Goal: Transaction & Acquisition: Purchase product/service

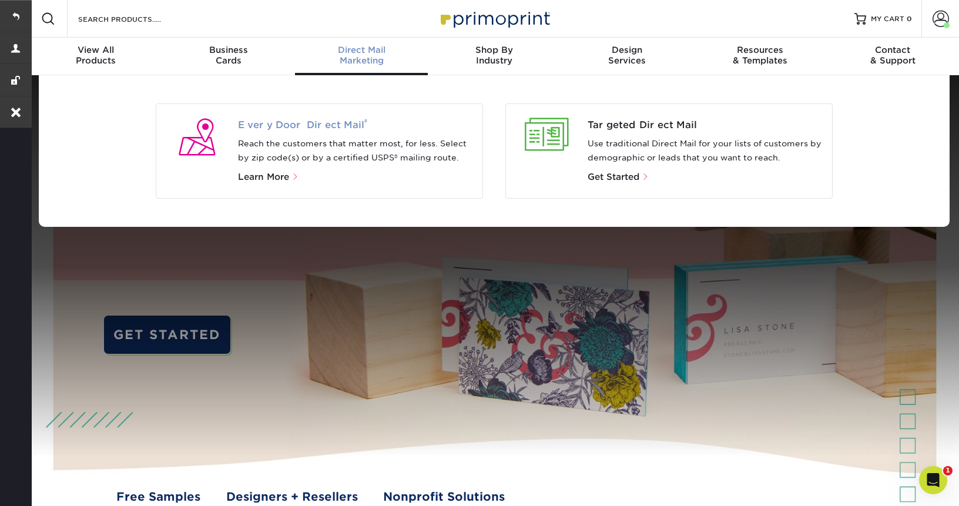
click at [320, 124] on span "Every Door Direct Mail ®" at bounding box center [356, 125] width 236 height 14
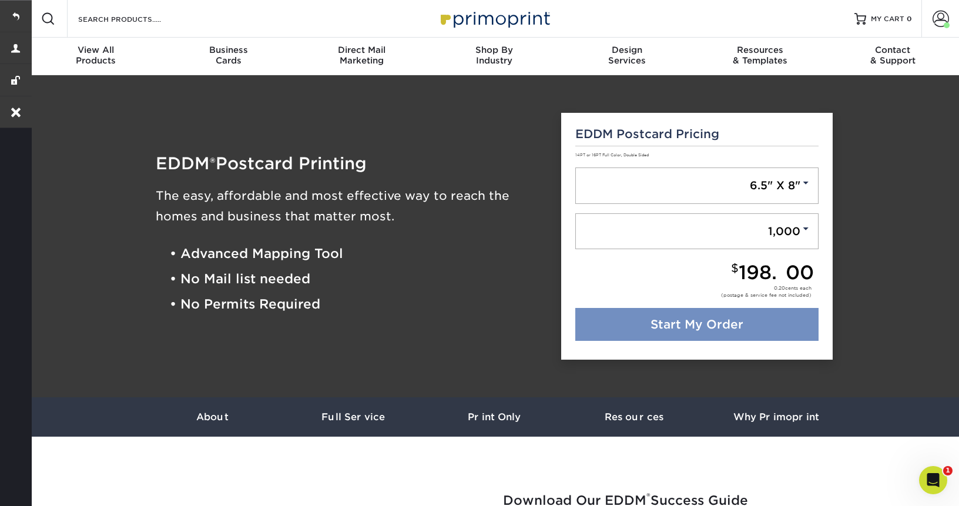
click at [650, 323] on link "Start My Order" at bounding box center [697, 324] width 244 height 33
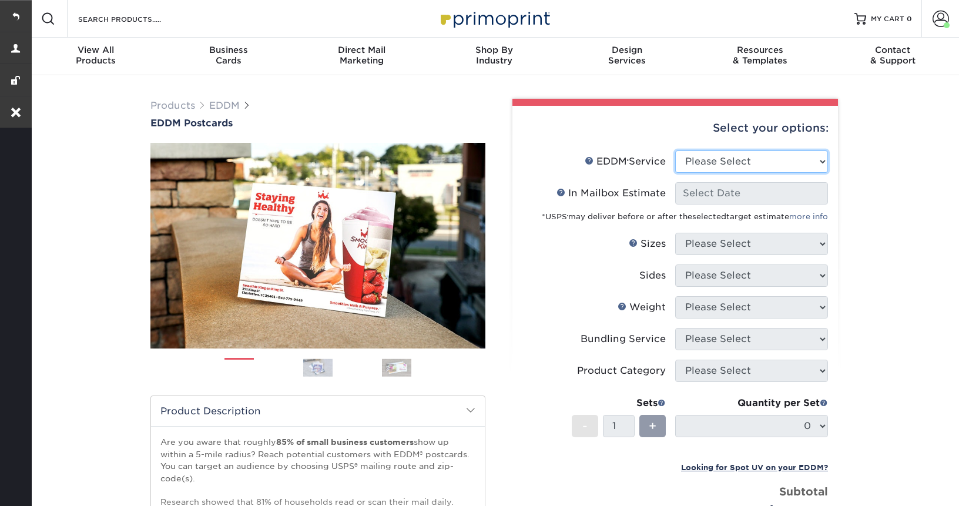
click at [725, 150] on select "Please Select Full Service Print Only" at bounding box center [751, 161] width 153 height 22
select select "full_service"
click at [675, 150] on select "Please Select Full Service Print Only" at bounding box center [751, 161] width 153 height 22
select select "-1"
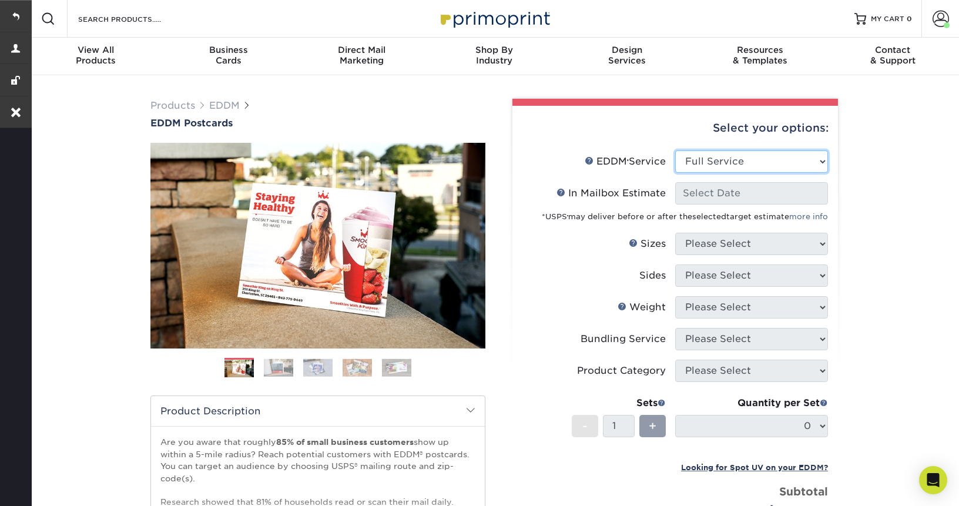
select select "-1"
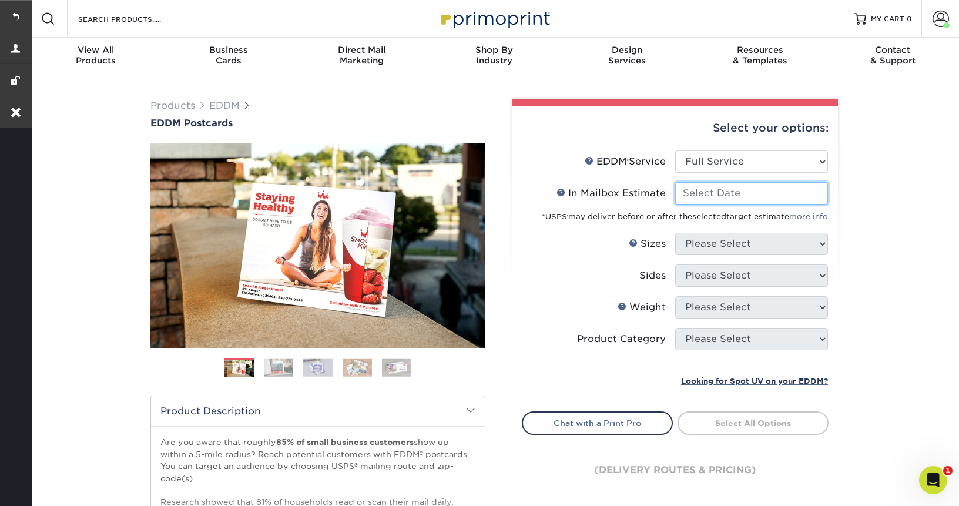
click at [732, 200] on input "In Mailbox Estimate Help In Mailbox Estimate" at bounding box center [751, 193] width 153 height 22
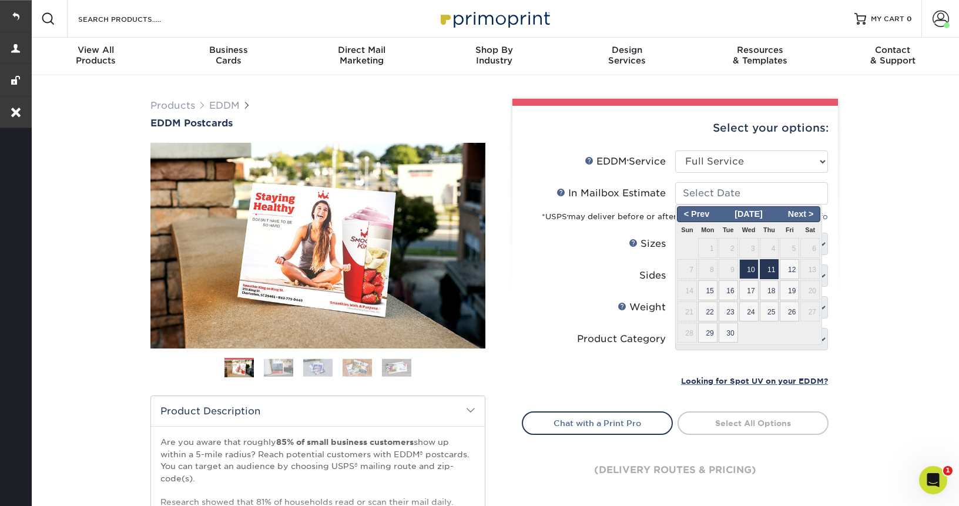
click at [769, 263] on span "11" at bounding box center [769, 269] width 19 height 20
type input "[DATE]"
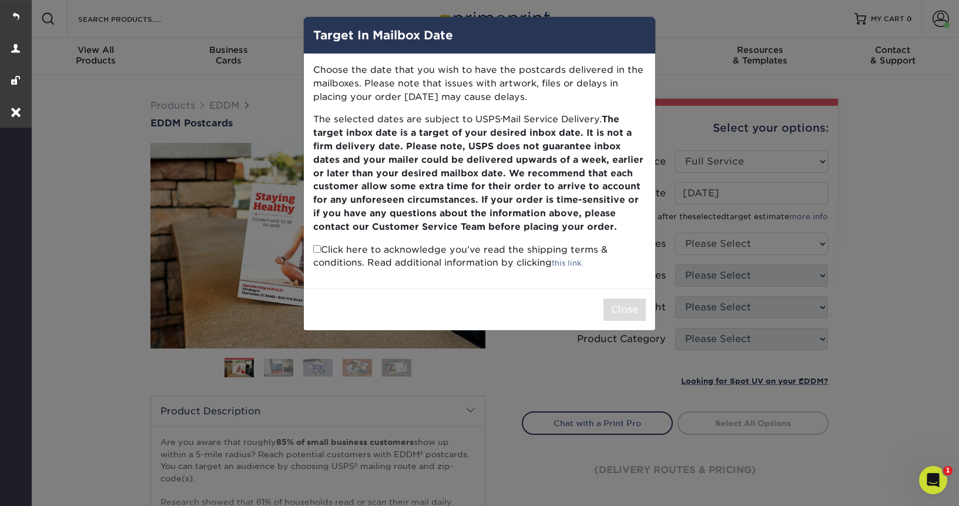
click at [318, 243] on p "Click here to acknowledge you’ve read the shipping terms & conditions. Read add…" at bounding box center [479, 256] width 333 height 27
click at [314, 253] on p "Click here to acknowledge you’ve read the shipping terms & conditions. Read add…" at bounding box center [479, 256] width 333 height 27
click at [315, 251] on input "checkbox" at bounding box center [317, 249] width 8 height 8
checkbox input "true"
click at [617, 310] on button "Close" at bounding box center [625, 310] width 42 height 22
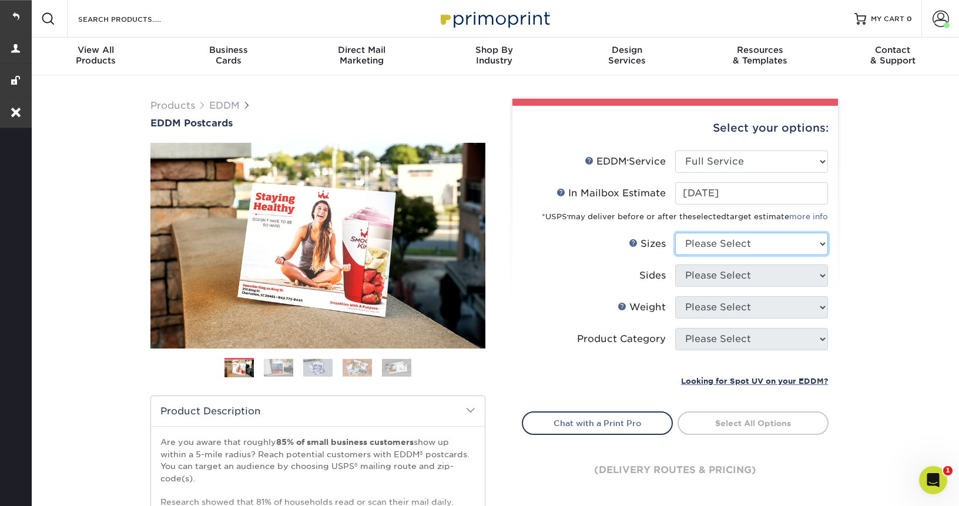
click at [772, 243] on select "Please Select 4.5" x 12" 6" x 12" 6.5" x 8" 6.5" x 9" 6.5" x 12" 7" x 8.5" 8" x…" at bounding box center [751, 244] width 153 height 22
select select "6.50x8.00"
click at [675, 233] on select "Please Select 4.5" x 12" 6" x 12" 6.5" x 8" 6.5" x 9" 6.5" x 12" 7" x 8.5" 8" x…" at bounding box center [751, 244] width 153 height 22
click at [724, 276] on select "Please Select Print Both Sides Print Front Only" at bounding box center [751, 276] width 153 height 22
select select "13abbda7-1d64-4f25-8bb2-c179b224825d"
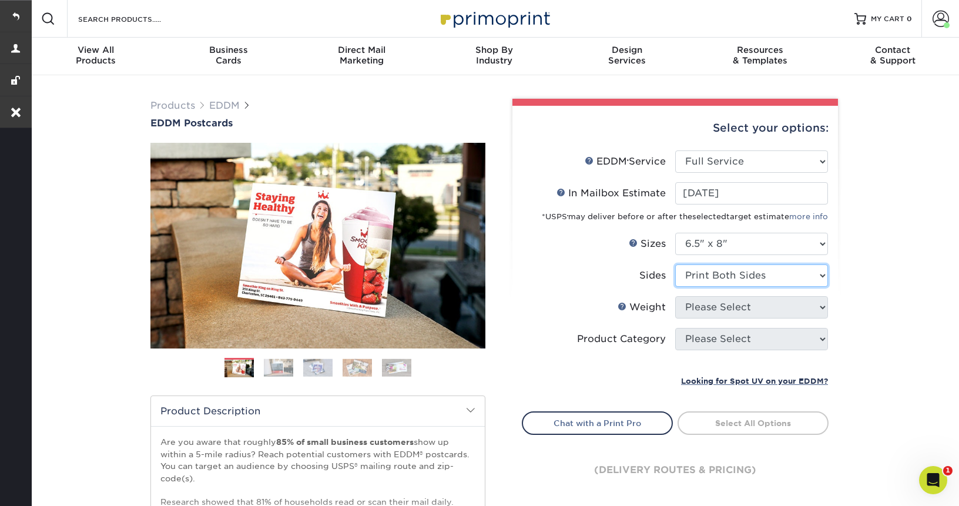
click at [675, 265] on select "Please Select Print Both Sides Print Front Only" at bounding box center [751, 276] width 153 height 22
click at [722, 305] on select "Please Select 16PT 14PT" at bounding box center [751, 307] width 153 height 22
select select "16PT"
click at [675, 296] on select "Please Select 16PT 14PT" at bounding box center [751, 307] width 153 height 22
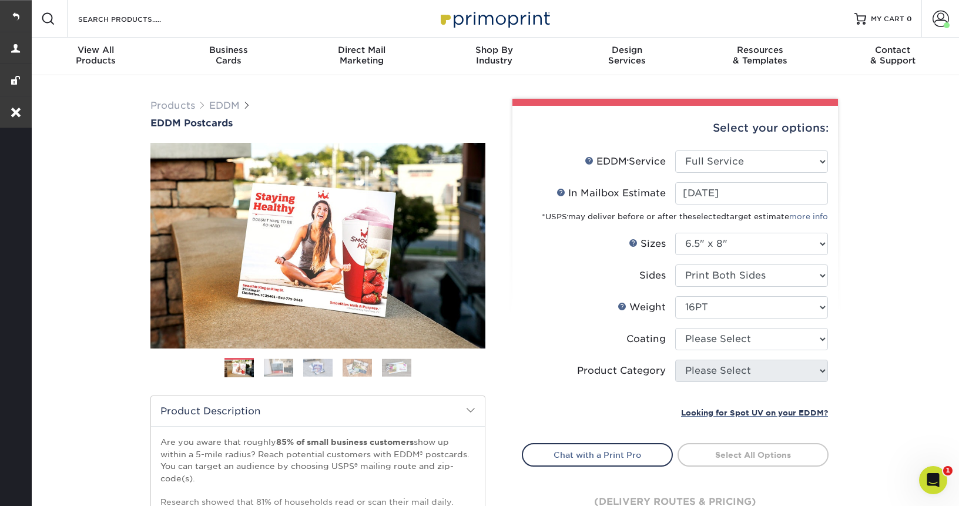
click at [734, 350] on li "Coating" at bounding box center [676, 344] width 306 height 32
click at [731, 343] on select at bounding box center [751, 339] width 153 height 22
select select "121bb7b5-3b4d-429f-bd8d-bbf80e953313"
click at [675, 328] on select at bounding box center [751, 339] width 153 height 22
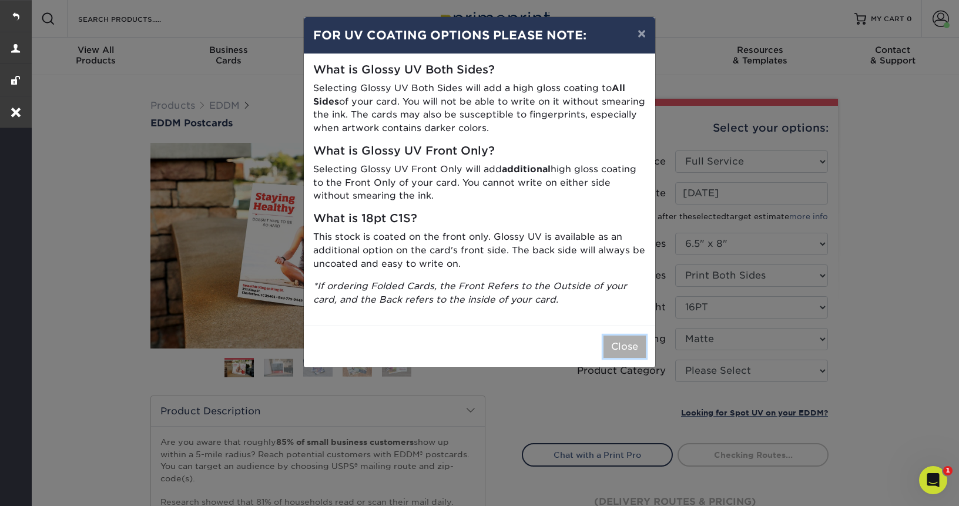
click at [619, 343] on button "Close" at bounding box center [625, 347] width 42 height 22
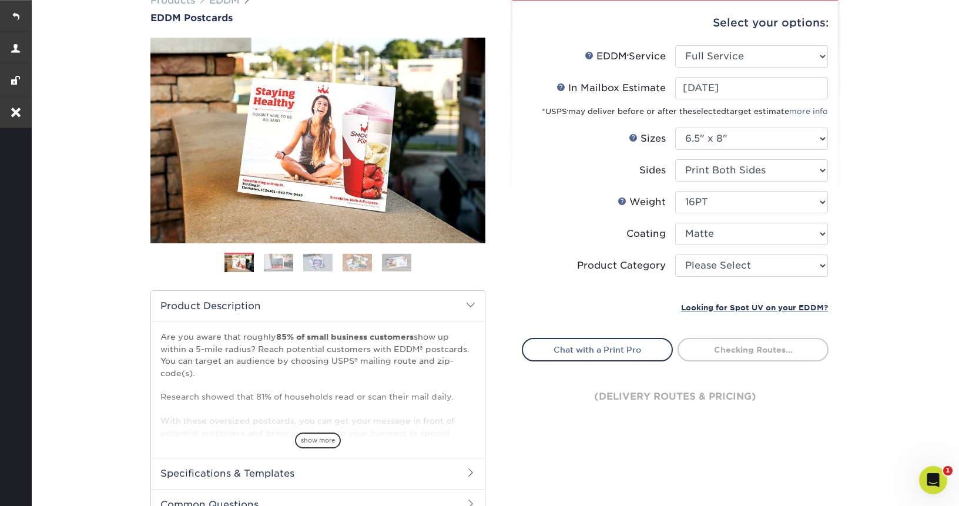
scroll to position [119, 0]
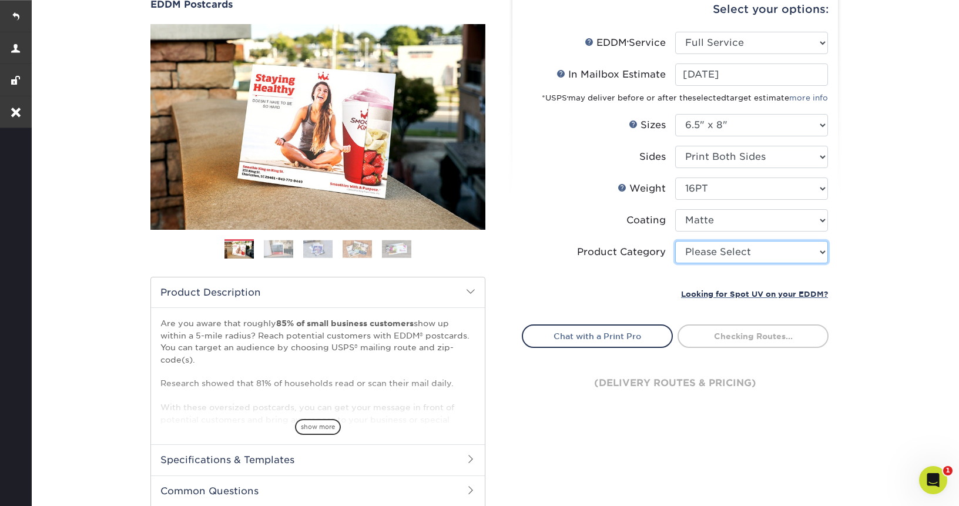
click at [772, 258] on select "Please Select Postcards" at bounding box center [751, 252] width 153 height 22
select select "9b7272e0-d6c8-4c3c-8e97-d3a1bcdab858"
click at [675, 241] on select "Please Select Postcards" at bounding box center [751, 252] width 153 height 22
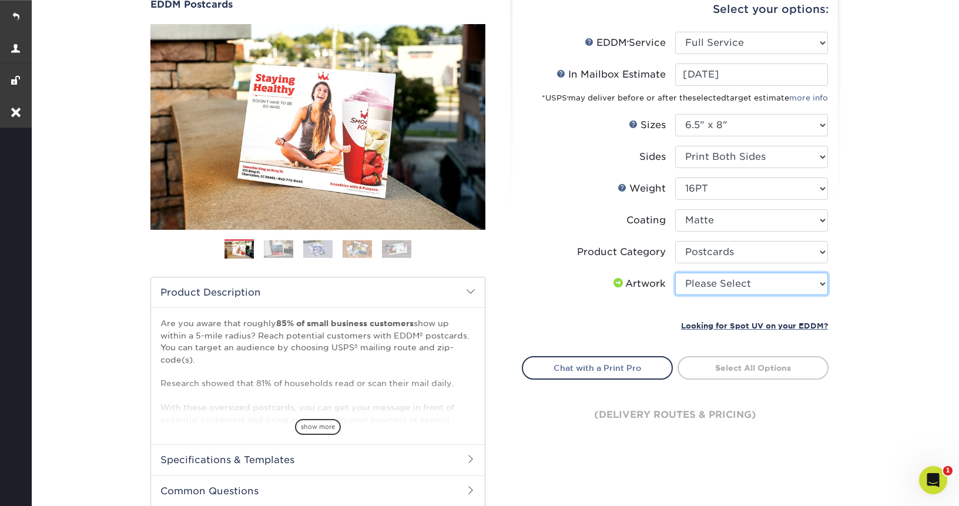
click at [735, 280] on select "Please Select I will upload files I need a design - $150" at bounding box center [751, 284] width 153 height 22
select select "upload"
click at [675, 273] on select "Please Select I will upload files I need a design - $150" at bounding box center [751, 284] width 153 height 22
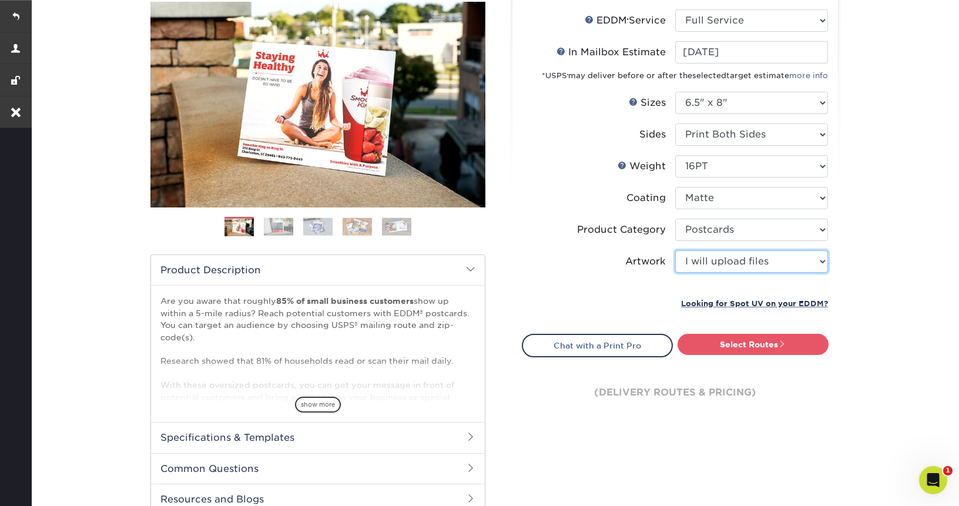
scroll to position [142, 0]
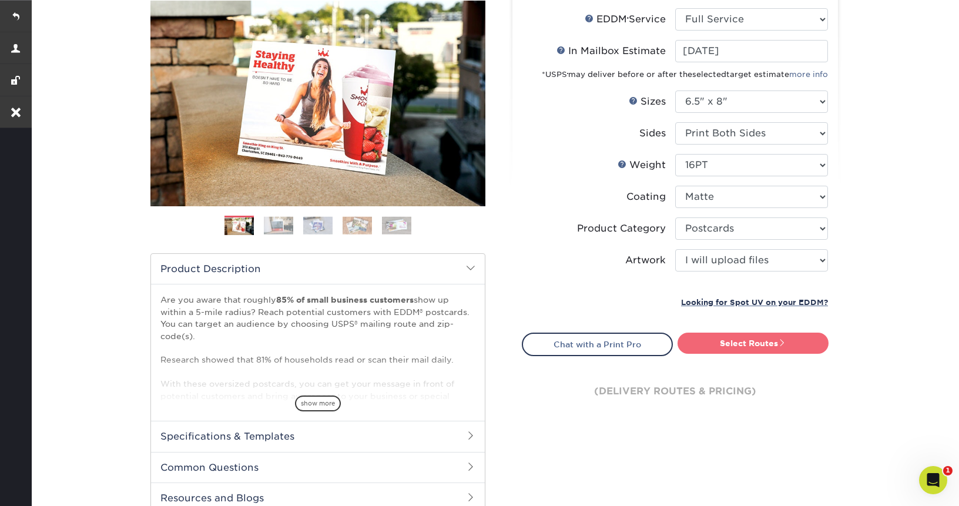
click at [769, 352] on link "Select Routes" at bounding box center [753, 343] width 151 height 21
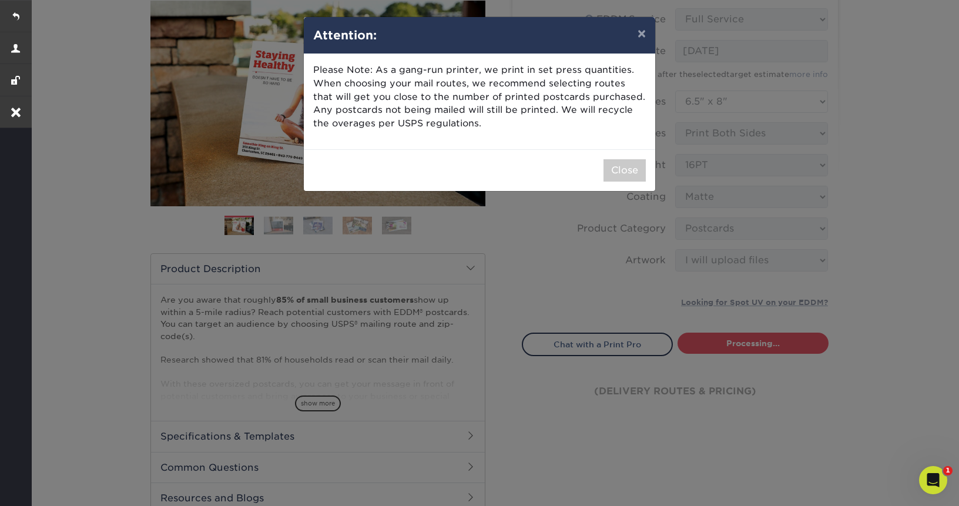
click at [624, 182] on div "Close" at bounding box center [480, 170] width 352 height 42
click at [620, 173] on button "Close" at bounding box center [625, 170] width 42 height 22
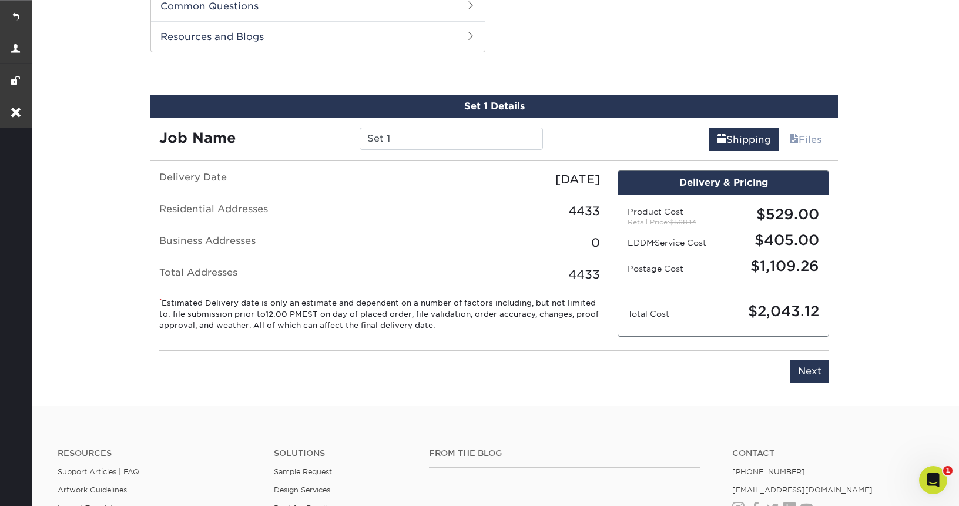
scroll to position [598, 0]
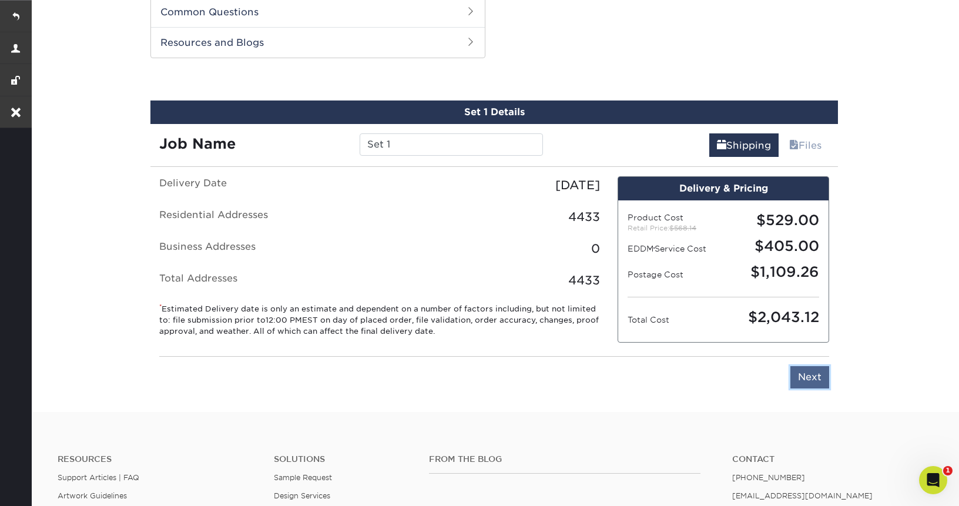
click at [807, 376] on input "Next" at bounding box center [810, 377] width 39 height 22
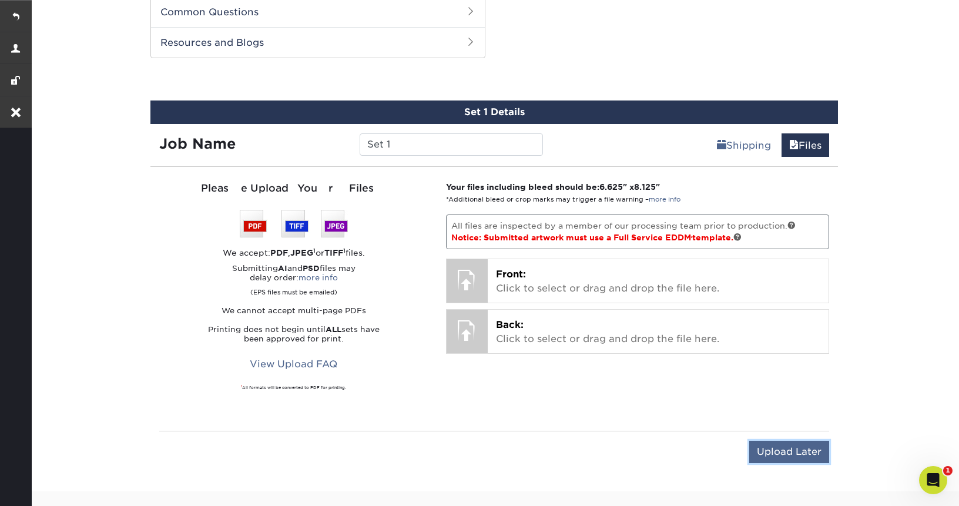
click at [785, 442] on input "Upload Later" at bounding box center [789, 452] width 80 height 22
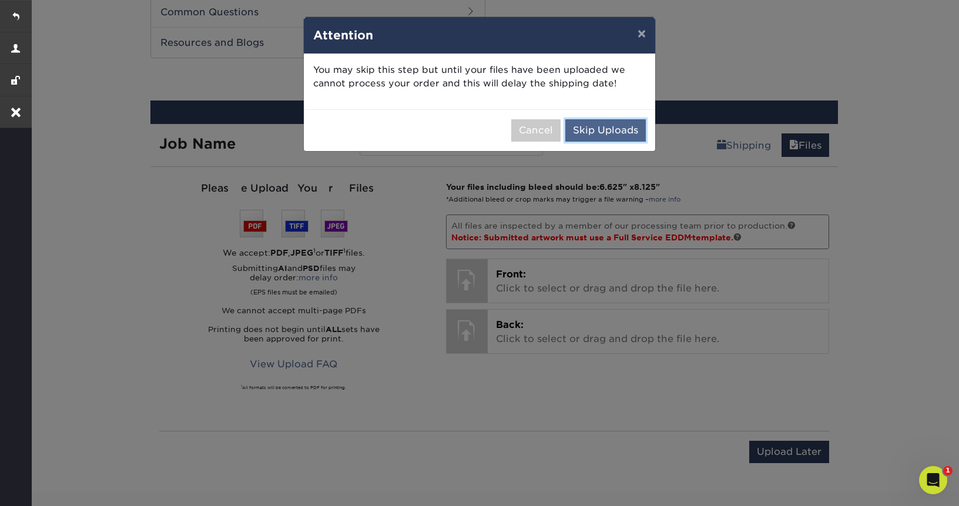
click at [628, 134] on button "Skip Uploads" at bounding box center [605, 130] width 81 height 22
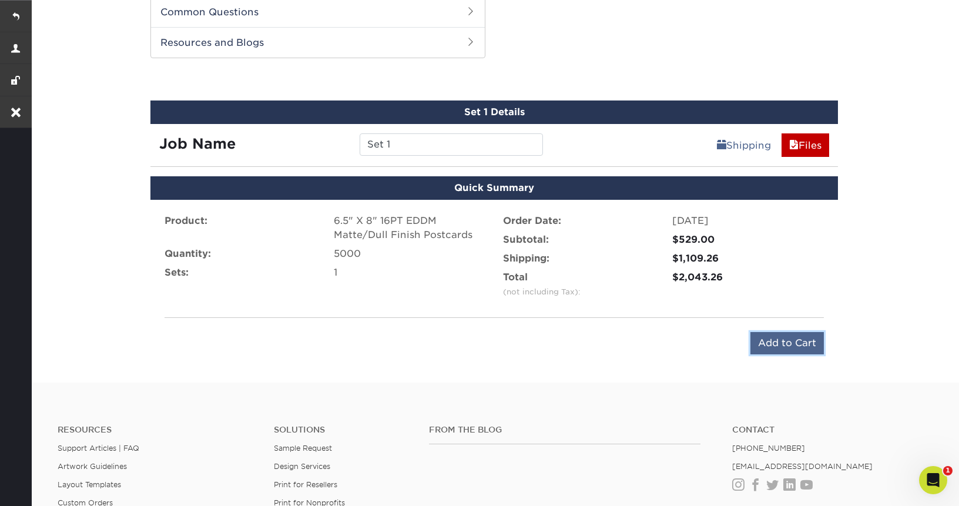
click at [765, 340] on input "Add to Cart" at bounding box center [787, 343] width 73 height 22
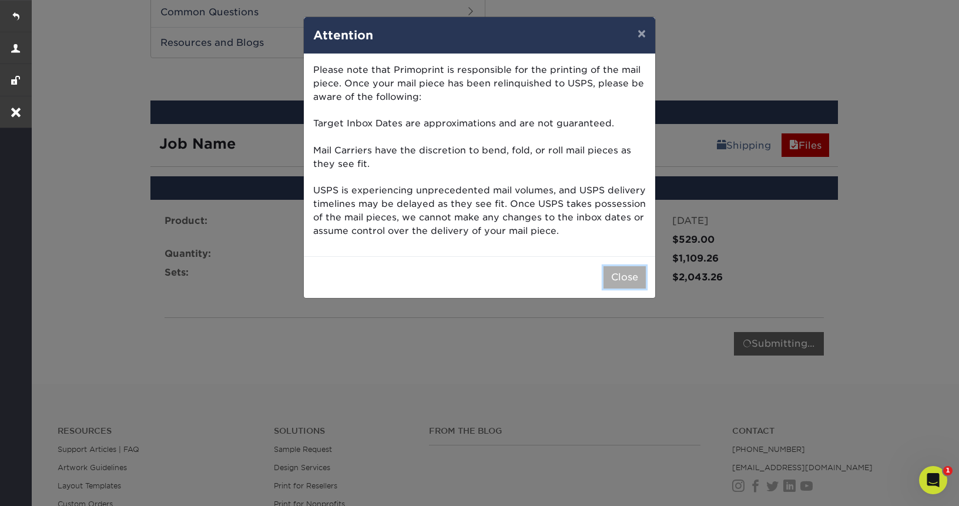
click at [617, 277] on button "Close" at bounding box center [625, 277] width 42 height 22
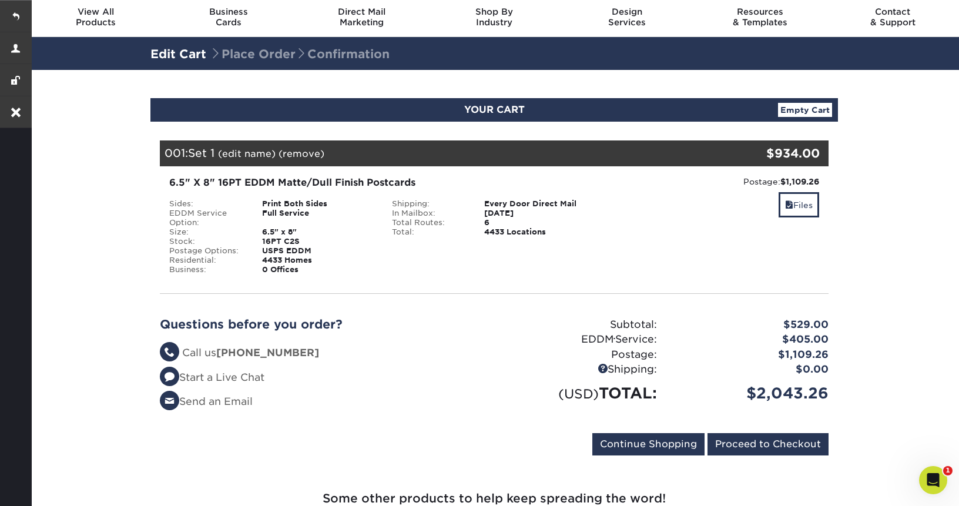
scroll to position [41, 0]
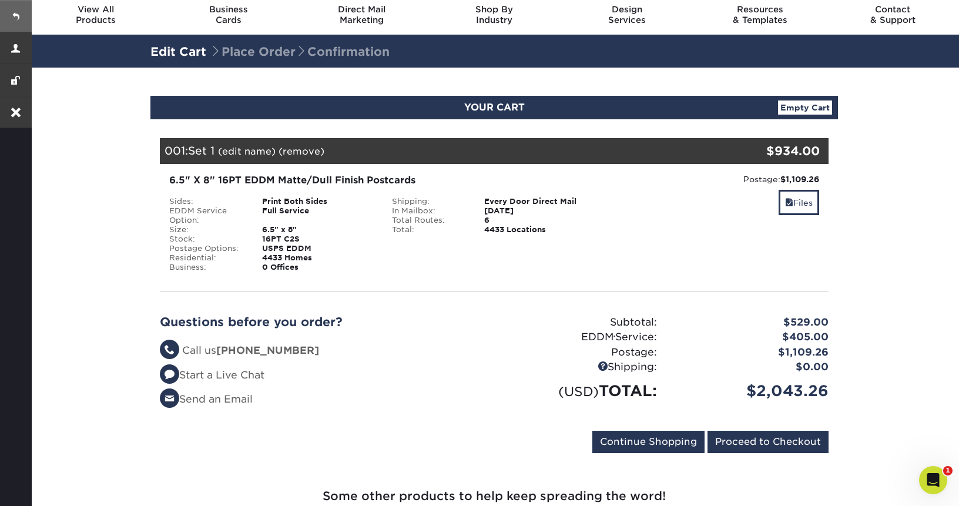
click at [15, 11] on link at bounding box center [16, 16] width 32 height 32
